Goal: Information Seeking & Learning: Learn about a topic

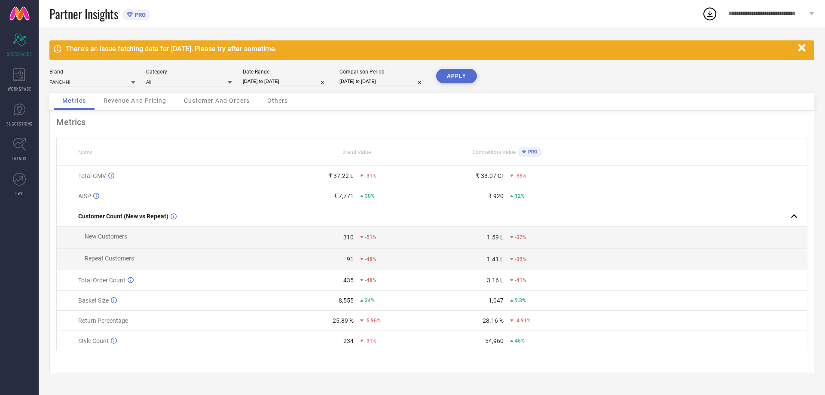
click at [140, 101] on span "Revenue And Pricing" at bounding box center [135, 100] width 63 height 7
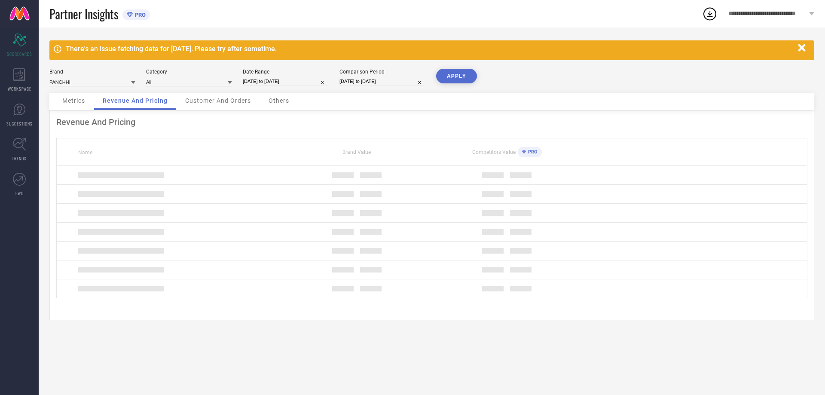
click at [207, 99] on span "Customer And Orders" at bounding box center [218, 100] width 66 height 7
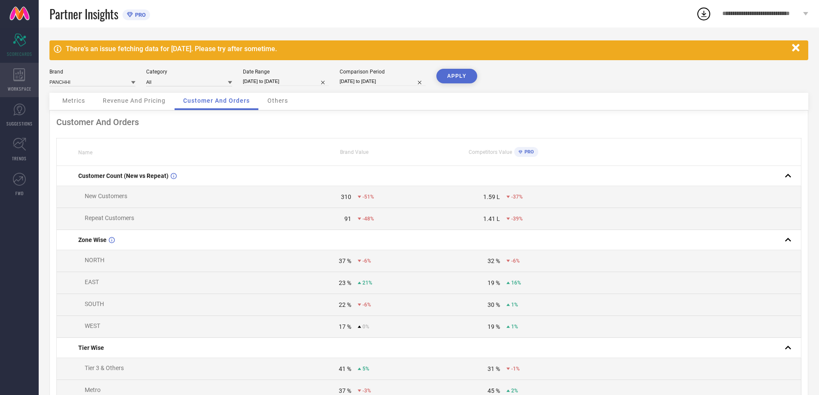
click at [25, 78] on icon at bounding box center [19, 74] width 12 height 13
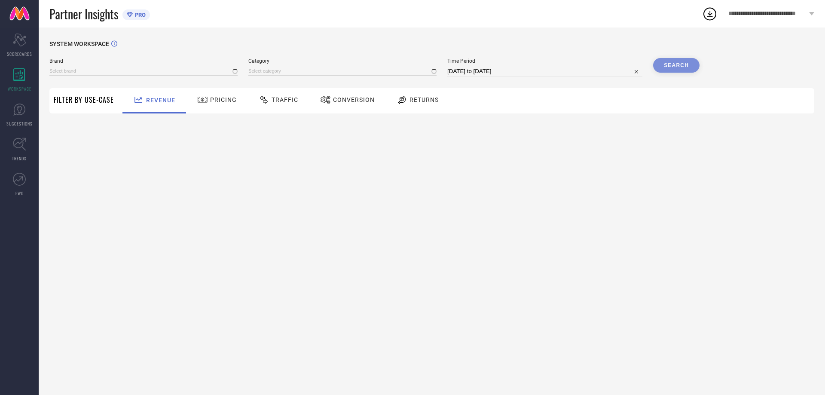
type input "PANCHHI"
type input "All"
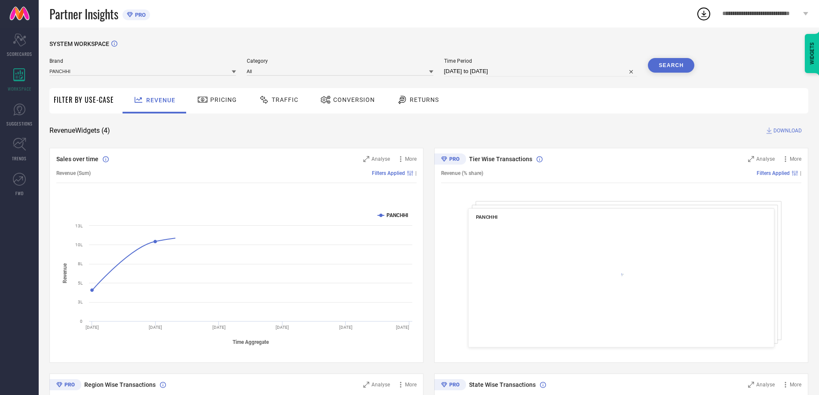
click at [220, 101] on span "Pricing" at bounding box center [223, 99] width 27 height 7
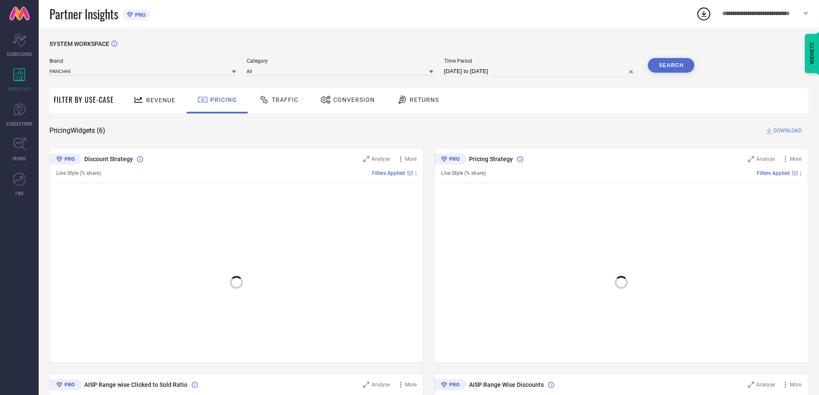
click at [263, 100] on icon at bounding box center [264, 100] width 11 height 10
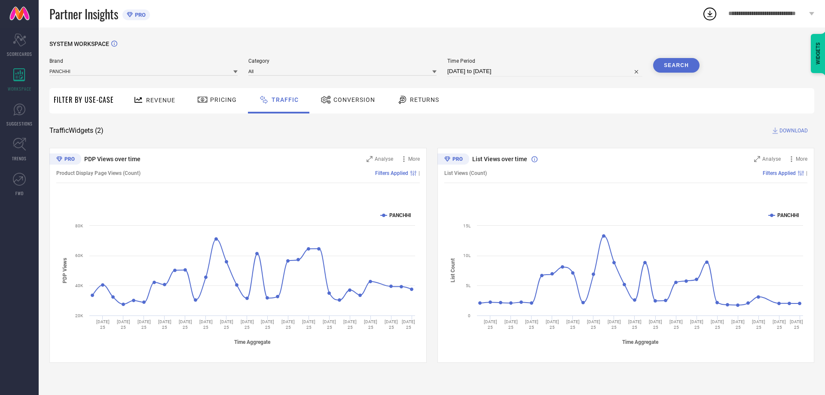
click at [340, 105] on div "Conversion" at bounding box center [348, 99] width 59 height 15
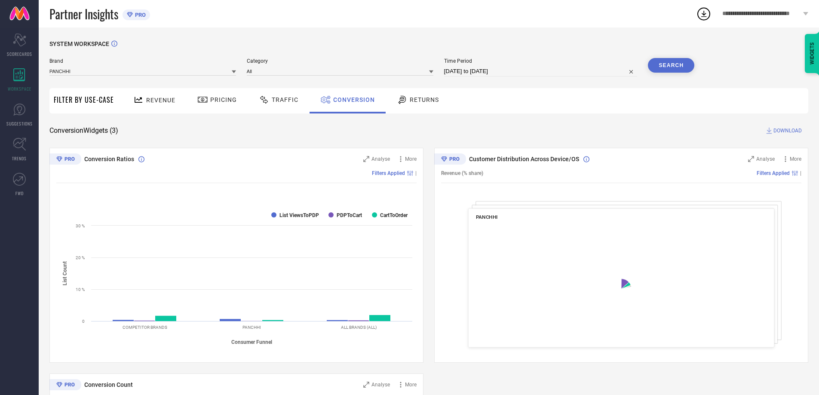
click at [412, 98] on span "Returns" at bounding box center [424, 99] width 29 height 7
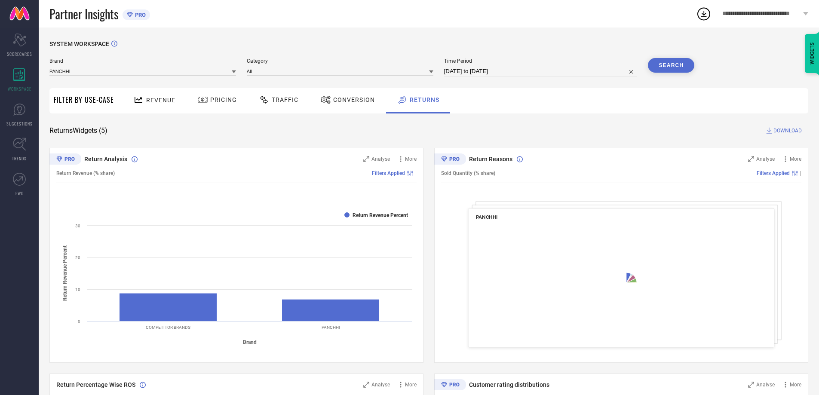
click at [86, 98] on span "Filter By Use-Case" at bounding box center [84, 100] width 60 height 10
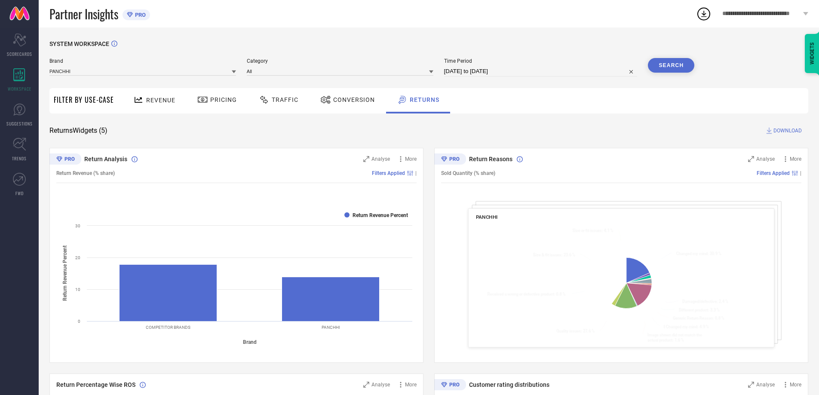
click at [147, 106] on div "Revenue" at bounding box center [154, 99] width 46 height 15
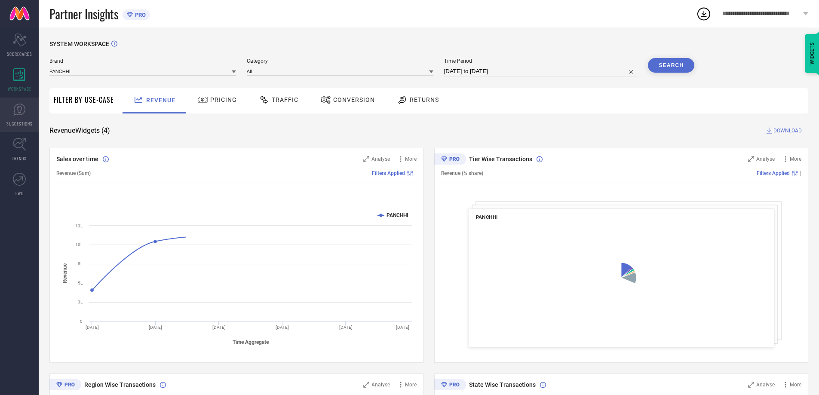
click at [23, 115] on icon at bounding box center [19, 109] width 13 height 13
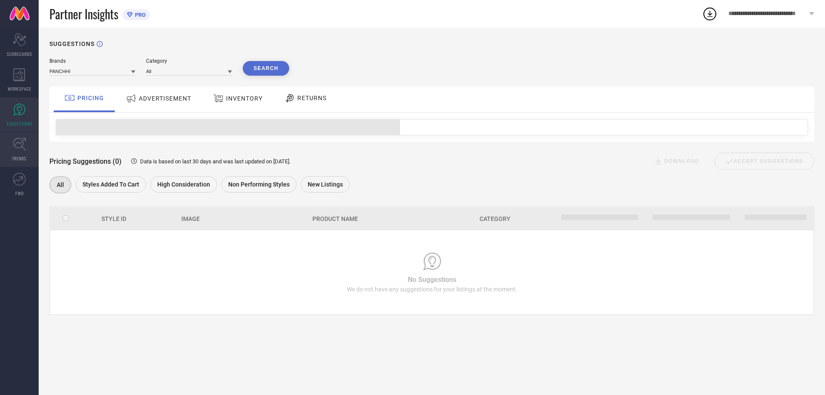
click at [21, 147] on icon at bounding box center [19, 144] width 13 height 13
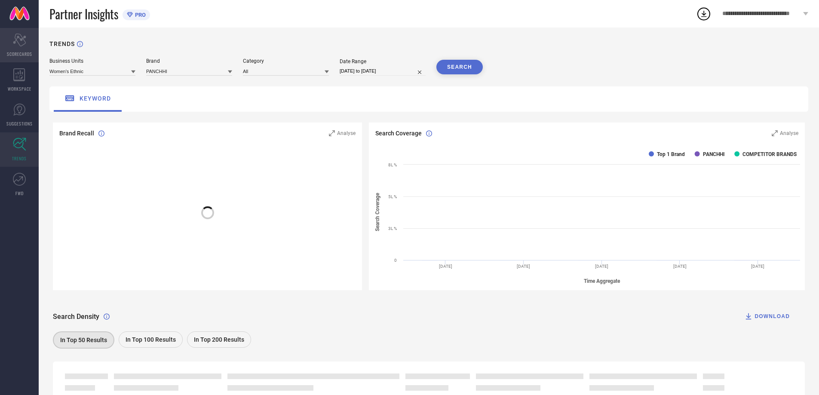
click at [18, 50] on div "Scorecard SCORECARDS" at bounding box center [19, 45] width 39 height 34
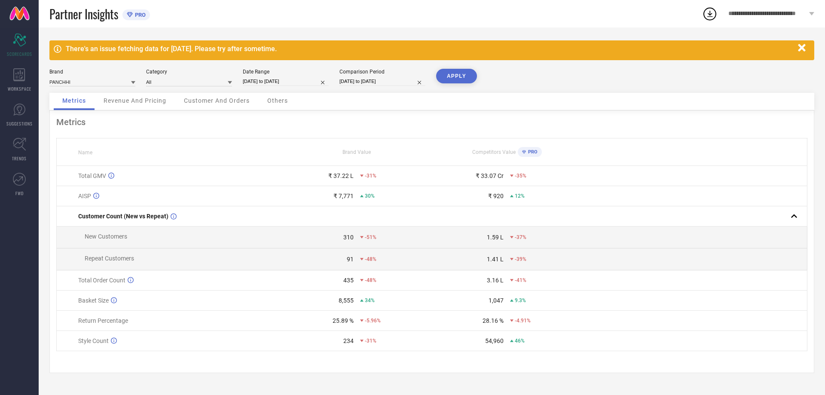
click at [135, 99] on span "Revenue And Pricing" at bounding box center [135, 100] width 63 height 7
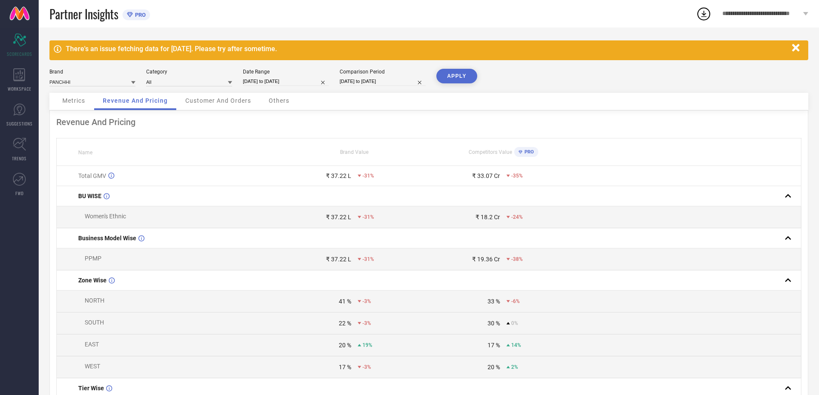
click at [221, 97] on span "Customer And Orders" at bounding box center [218, 100] width 66 height 7
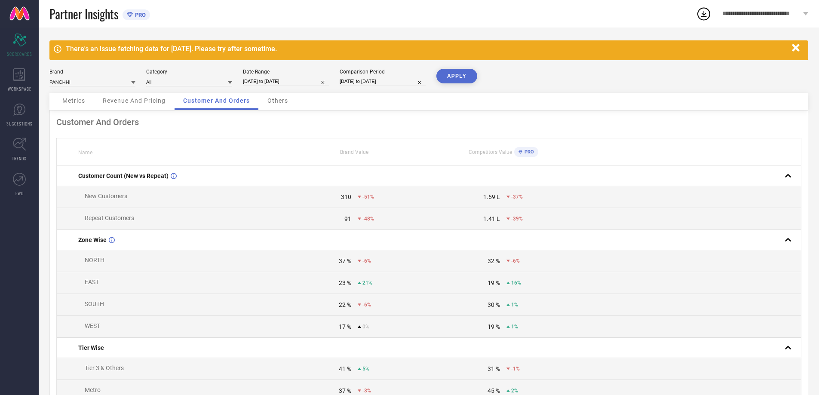
click at [270, 95] on div "Others" at bounding box center [278, 101] width 38 height 17
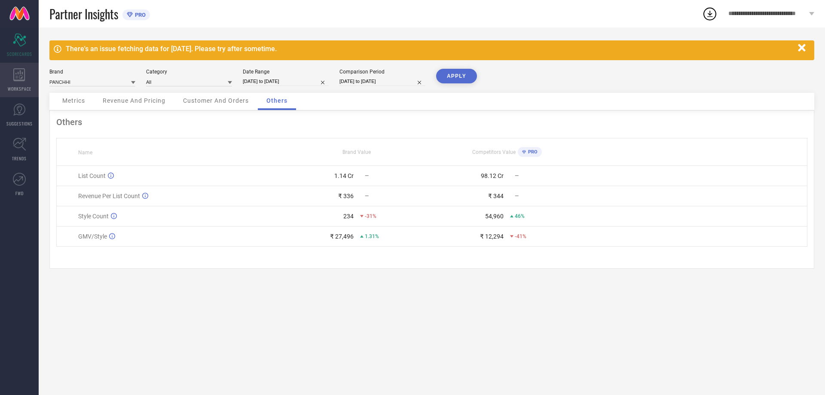
click at [21, 64] on div "WORKSPACE" at bounding box center [19, 80] width 39 height 34
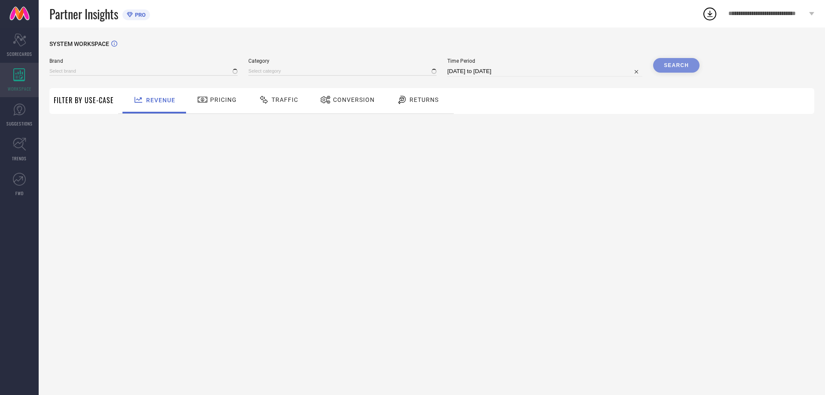
type input "PANCHHI"
type input "All"
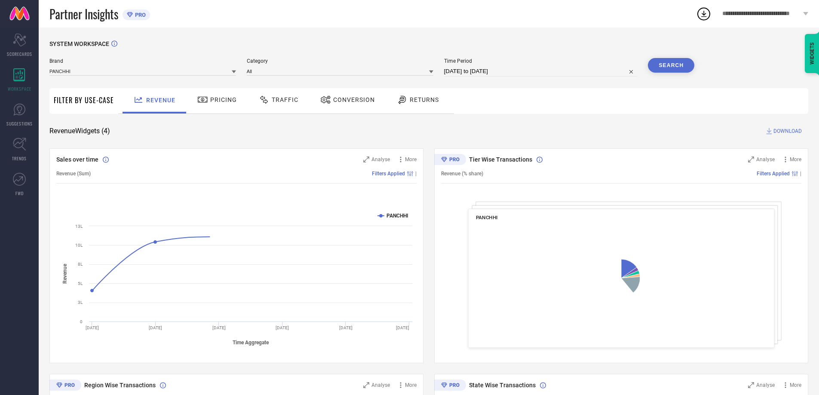
click at [221, 104] on div "Pricing" at bounding box center [217, 99] width 44 height 15
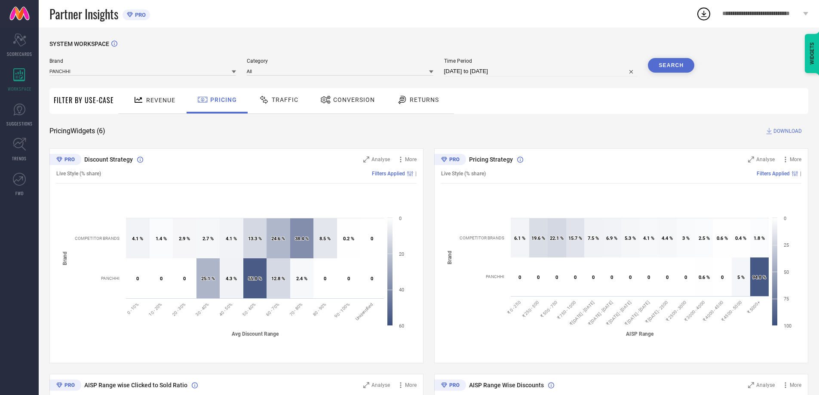
click at [277, 95] on div "Traffic" at bounding box center [279, 99] width 44 height 15
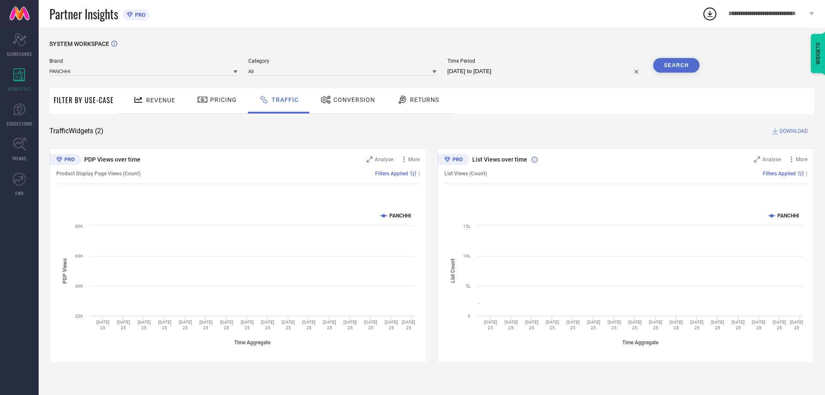
click at [334, 101] on span "Conversion" at bounding box center [355, 99] width 42 height 7
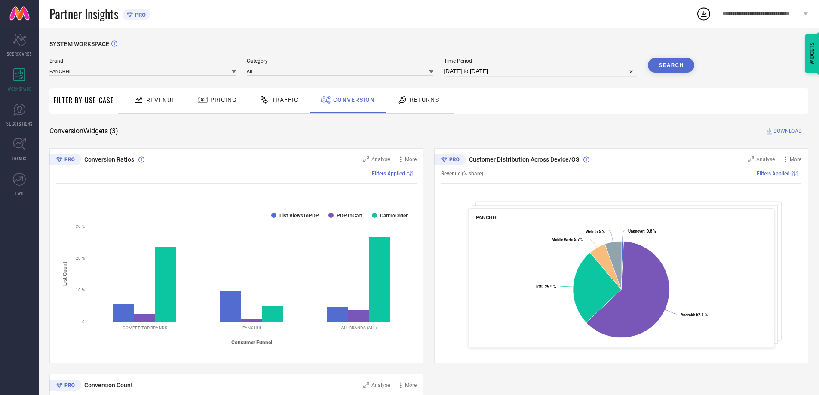
click at [419, 100] on span "Returns" at bounding box center [424, 99] width 29 height 7
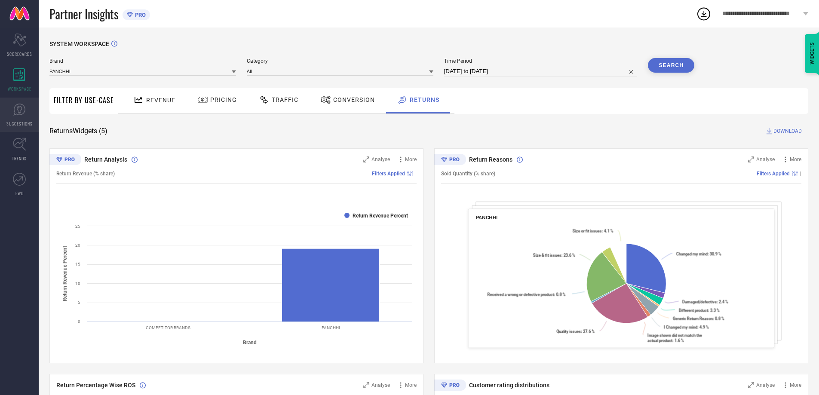
click at [26, 107] on link "SUGGESTIONS" at bounding box center [19, 115] width 39 height 34
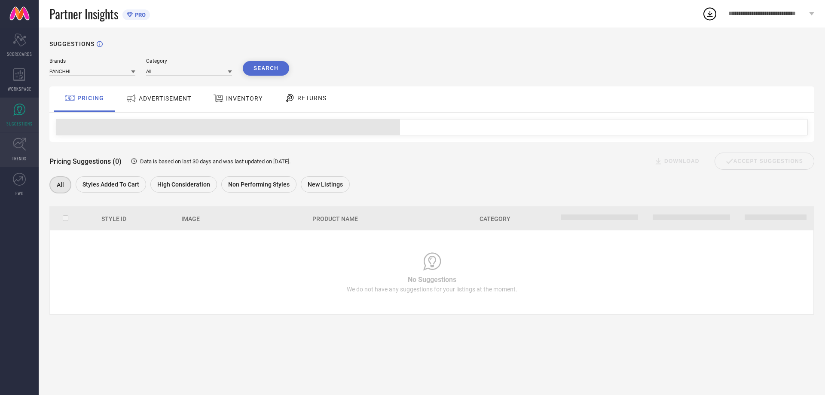
click at [31, 144] on link "TRENDS" at bounding box center [19, 149] width 39 height 34
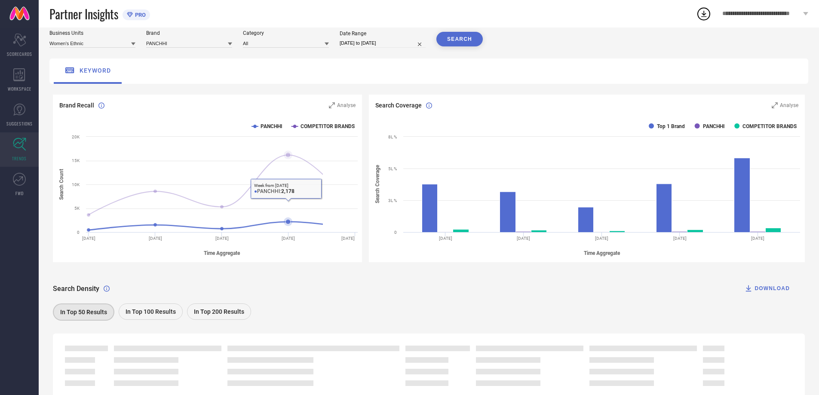
scroll to position [67, 0]
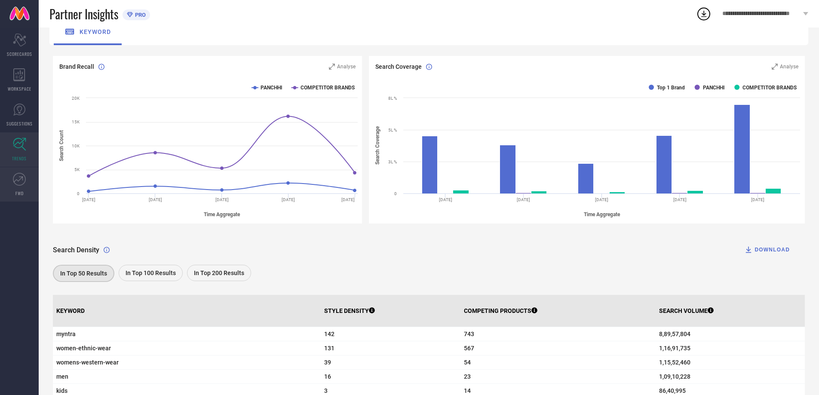
click at [14, 184] on icon at bounding box center [19, 179] width 13 height 13
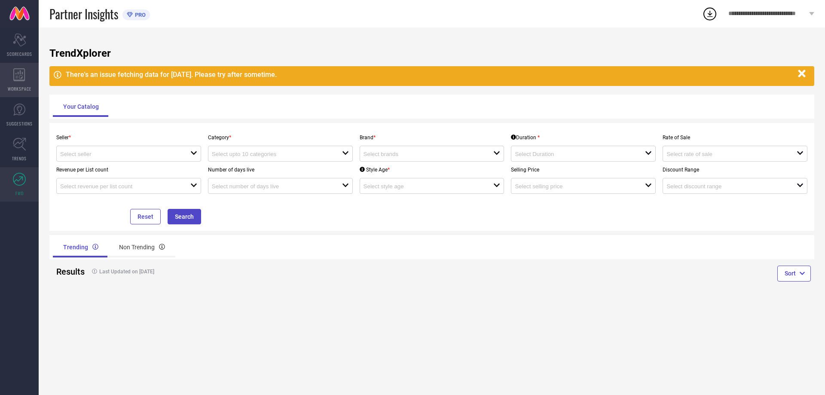
click at [0, 72] on div "WORKSPACE" at bounding box center [19, 80] width 39 height 34
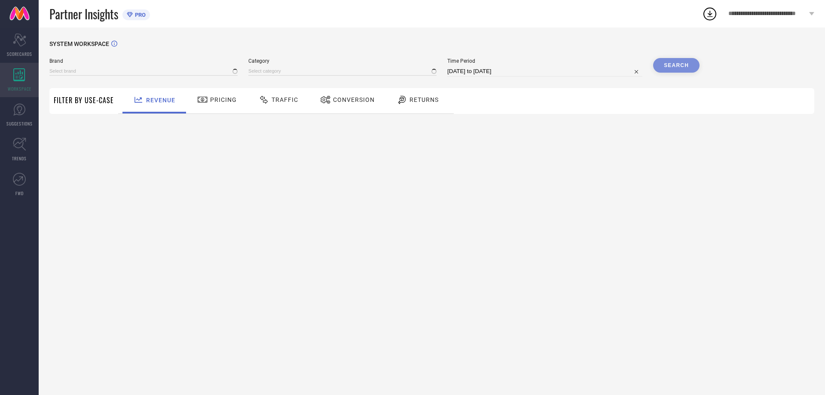
type input "PANCHHI"
type input "All"
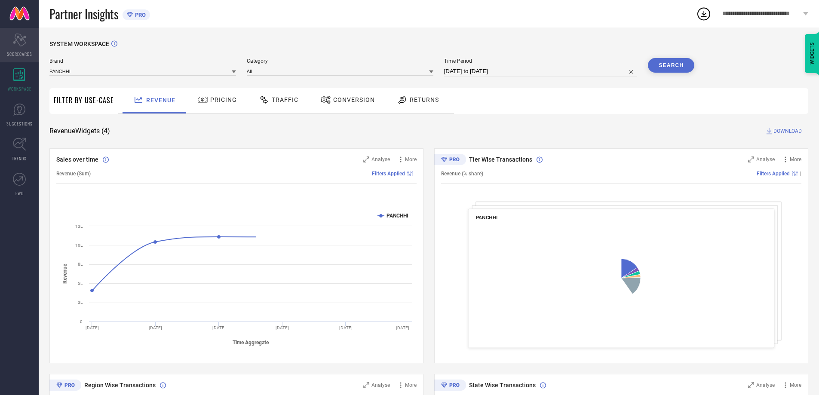
click at [34, 44] on div "Scorecard SCORECARDS" at bounding box center [19, 45] width 39 height 34
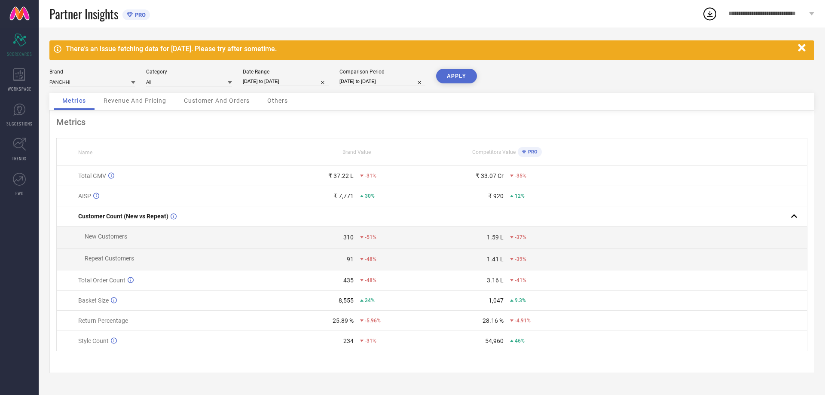
drag, startPoint x: 811, startPoint y: 7, endPoint x: 805, endPoint y: 12, distance: 7.4
click at [811, 9] on div "**********" at bounding box center [771, 14] width 107 height 28
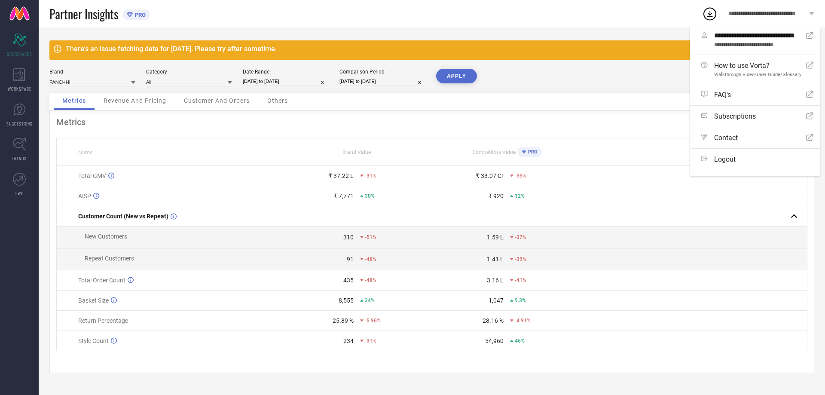
click at [558, 88] on div "Brand PANCHHI Category All Date Range [DATE] to [DATE] Comparison Period [DATE]…" at bounding box center [431, 81] width 765 height 24
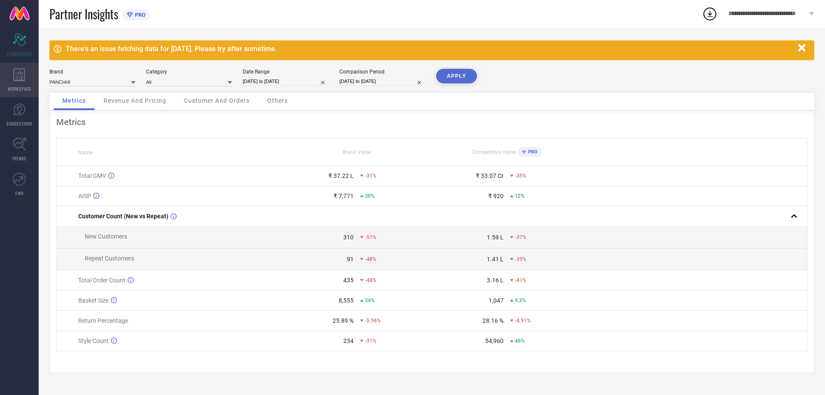
click at [20, 72] on icon at bounding box center [19, 74] width 12 height 13
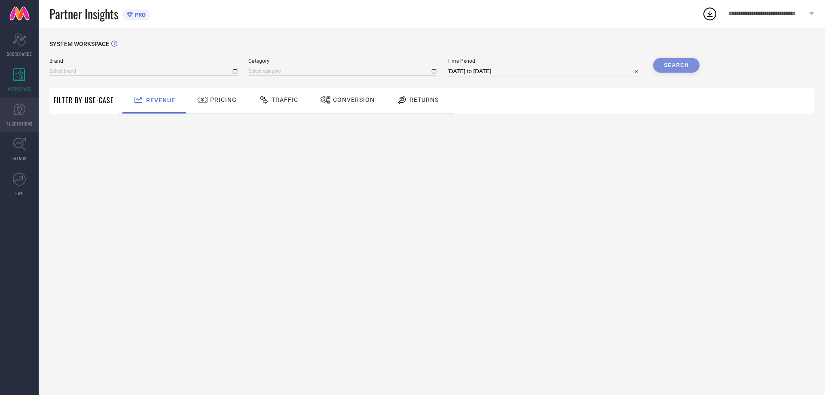
type input "PANCHHI"
type input "All"
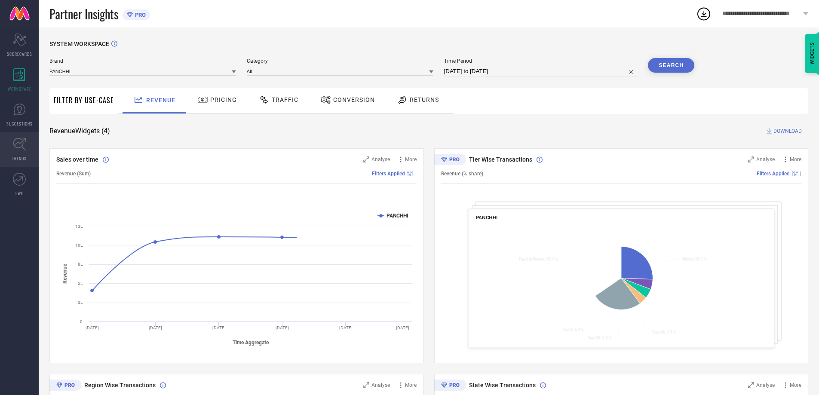
click at [24, 153] on link "TRENDS" at bounding box center [19, 149] width 39 height 34
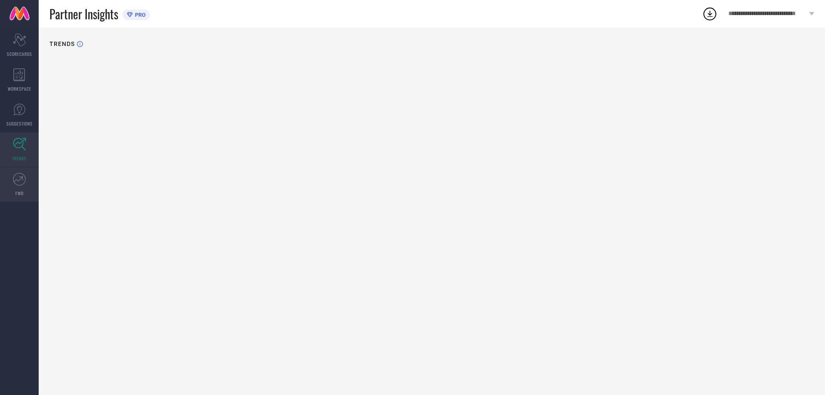
click at [20, 180] on icon at bounding box center [19, 179] width 13 height 13
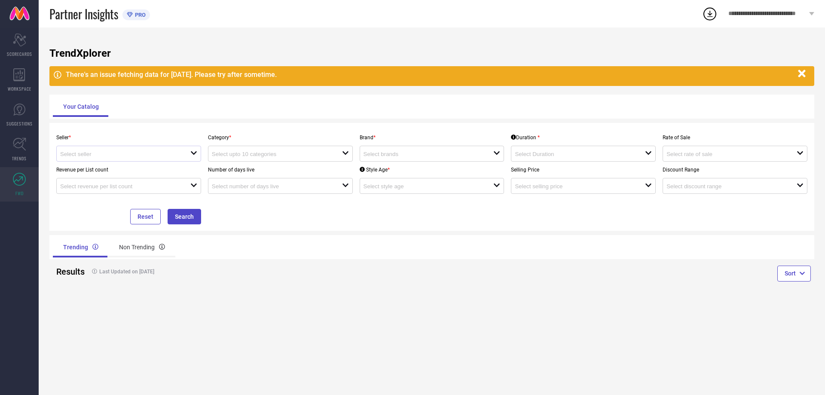
click at [144, 148] on div "open" at bounding box center [128, 154] width 145 height 16
click at [153, 133] on div "Seller * close" at bounding box center [129, 145] width 152 height 32
drag, startPoint x: 107, startPoint y: 138, endPoint x: 110, endPoint y: 143, distance: 5.6
click at [110, 142] on div "Seller * open" at bounding box center [129, 145] width 152 height 32
click at [112, 147] on div "open" at bounding box center [128, 154] width 145 height 16
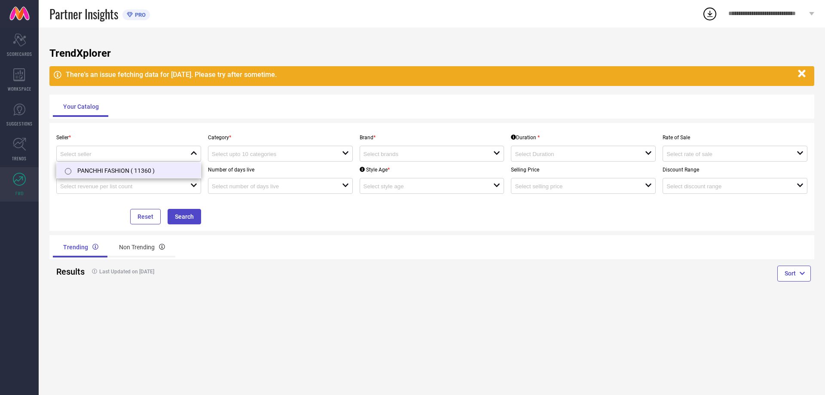
click at [105, 164] on li "PANCHHI FASHION ( 11360 )" at bounding box center [129, 169] width 144 height 15
type input "PANCHHI FASHION ( 11360 )"
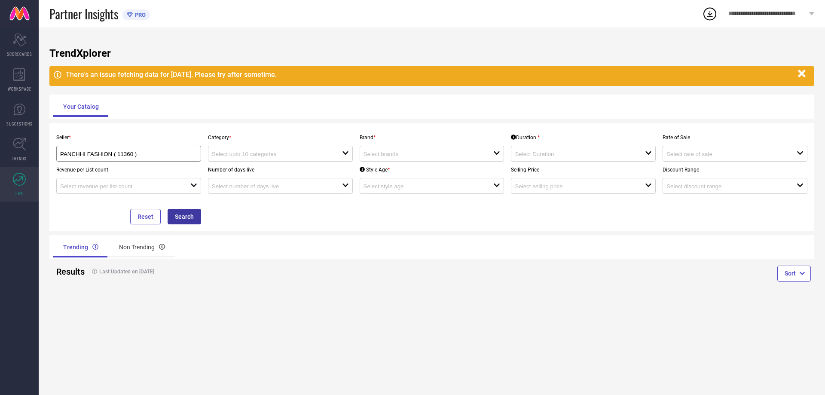
click at [195, 221] on button "Search" at bounding box center [185, 216] width 34 height 15
click at [255, 165] on div "Number of days live open" at bounding box center [281, 178] width 152 height 32
click at [255, 157] on input at bounding box center [270, 154] width 117 height 6
click at [391, 159] on div "open" at bounding box center [432, 154] width 145 height 16
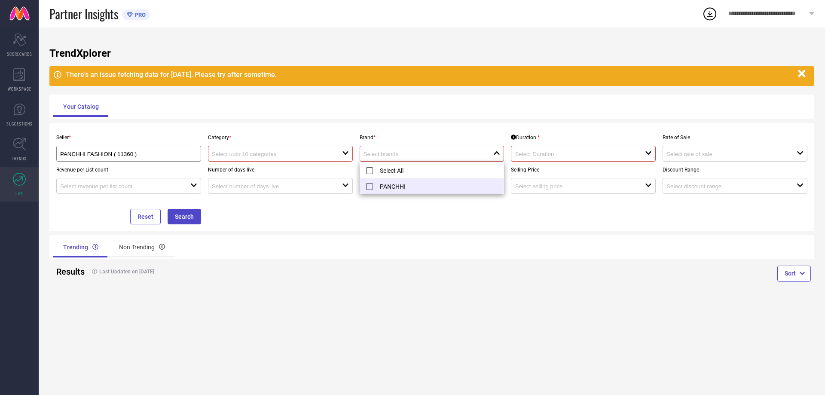
click at [392, 188] on li "PANCHHI" at bounding box center [432, 185] width 144 height 15
type input "PANCHHI"
click at [346, 156] on icon "open" at bounding box center [345, 153] width 7 height 7
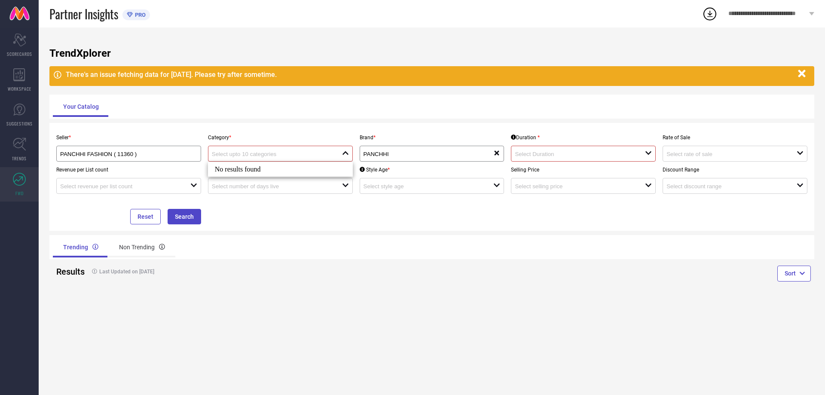
click at [339, 132] on div "Category * close" at bounding box center [281, 145] width 152 height 32
click at [537, 152] on input at bounding box center [573, 154] width 117 height 6
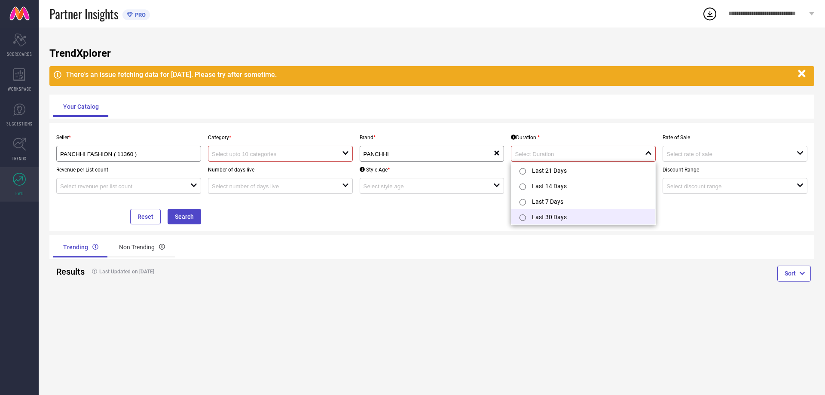
click at [544, 218] on li "Last 30 Days" at bounding box center [584, 216] width 144 height 15
type input "Last 30 Days"
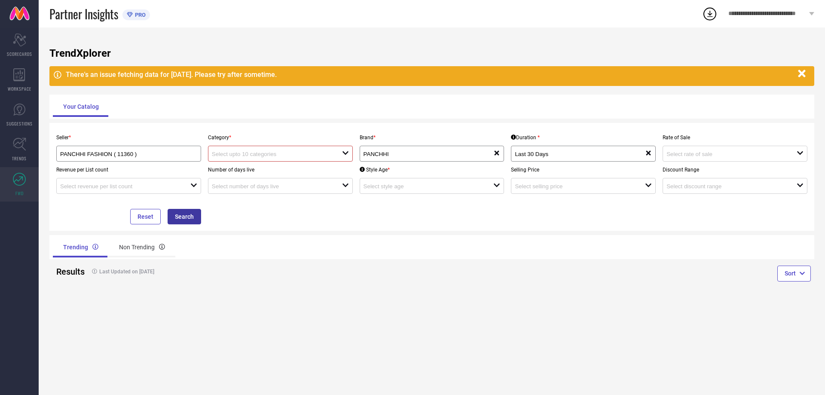
click at [184, 213] on button "Search" at bounding box center [185, 216] width 34 height 15
click at [189, 215] on button "Search" at bounding box center [185, 216] width 34 height 15
click at [251, 156] on input at bounding box center [270, 154] width 117 height 6
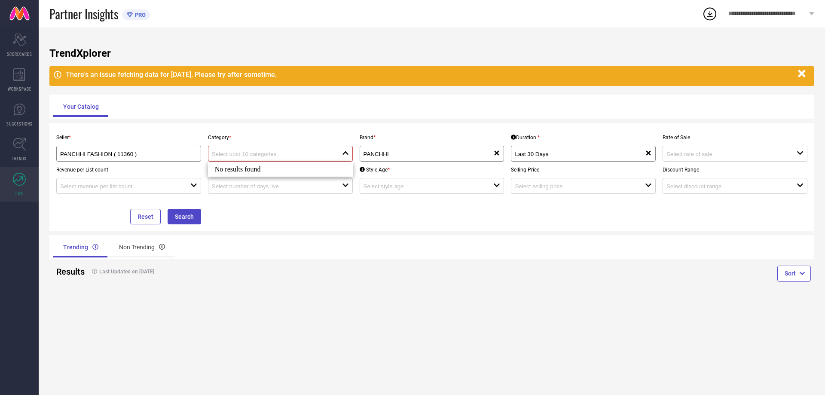
click at [261, 172] on div "No results found" at bounding box center [280, 169] width 145 height 15
click at [199, 119] on div "TrendXplorer There's an issue fetching data for [DATE]. Please try after someti…" at bounding box center [432, 212] width 787 height 368
click at [28, 159] on link "TRENDS" at bounding box center [19, 149] width 39 height 34
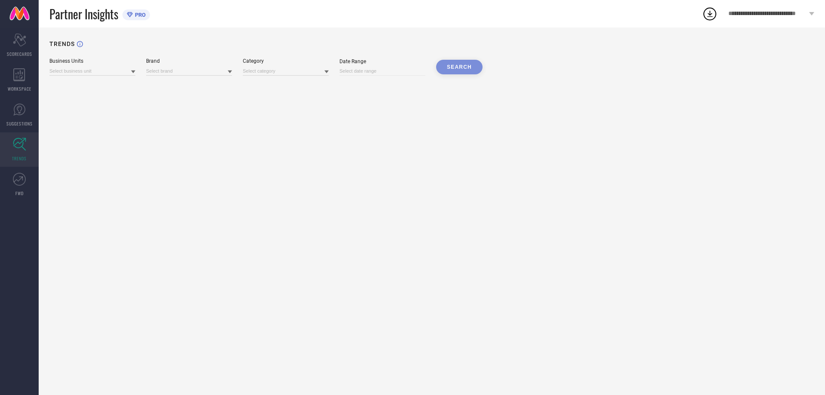
type input "Women's Ethnic"
type input "[DATE] to [DATE]"
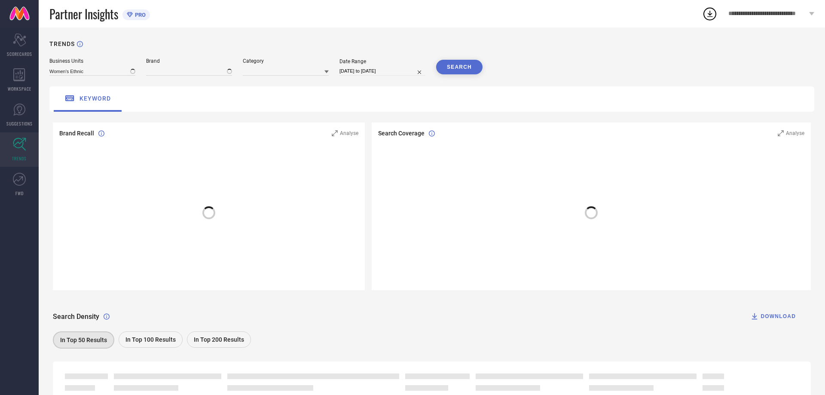
type input "PANCHHI"
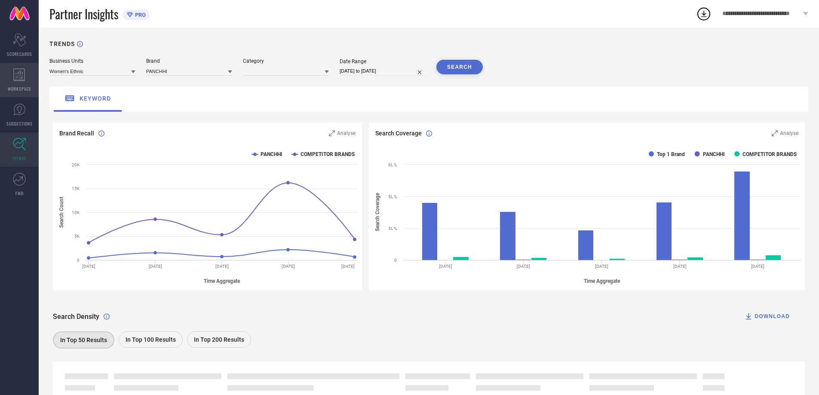
click at [11, 84] on div "WORKSPACE" at bounding box center [19, 80] width 39 height 34
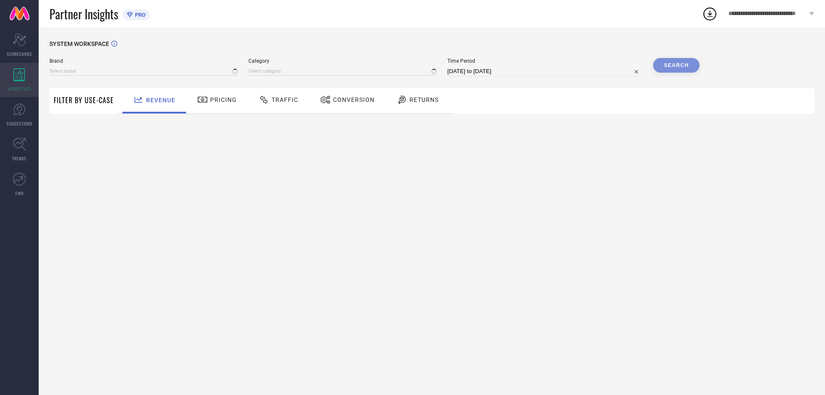
type input "PANCHHI"
type input "All"
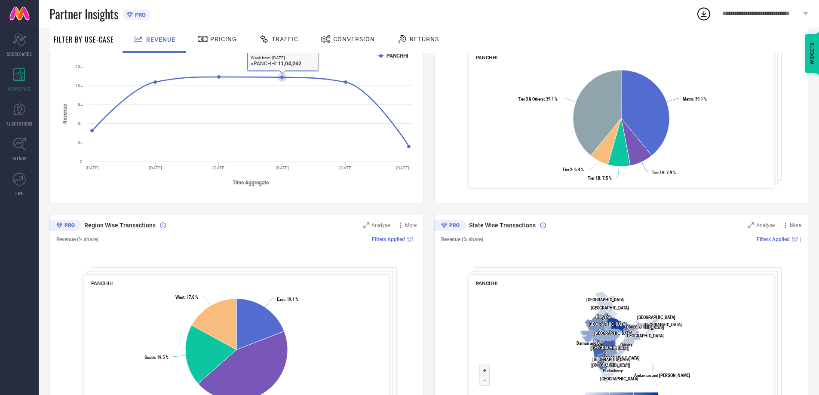
scroll to position [207, 0]
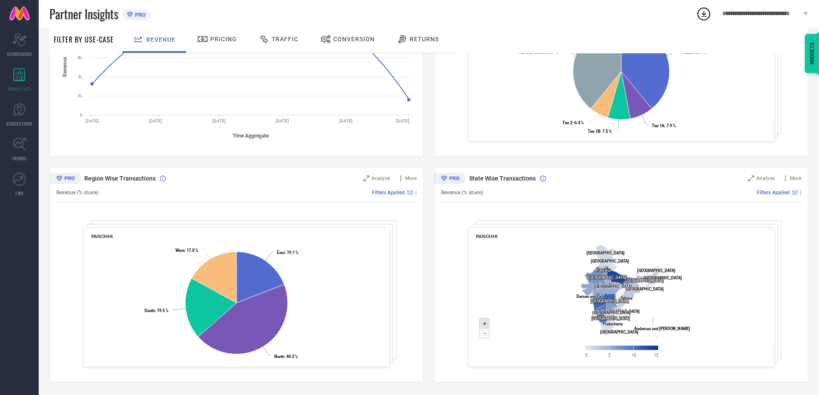
click at [484, 322] on text "+" at bounding box center [484, 323] width 3 height 6
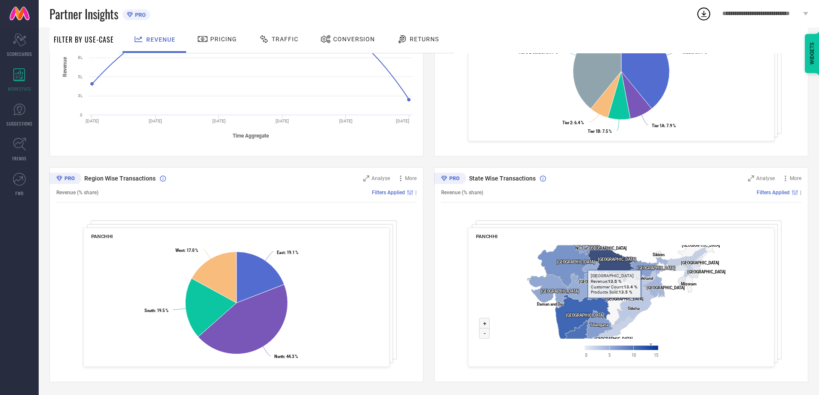
click at [614, 264] on icon at bounding box center [611, 259] width 48 height 46
click at [620, 263] on icon at bounding box center [611, 259] width 48 height 46
click at [620, 263] on icon at bounding box center [610, 259] width 49 height 48
